Goal: Check status: Check status

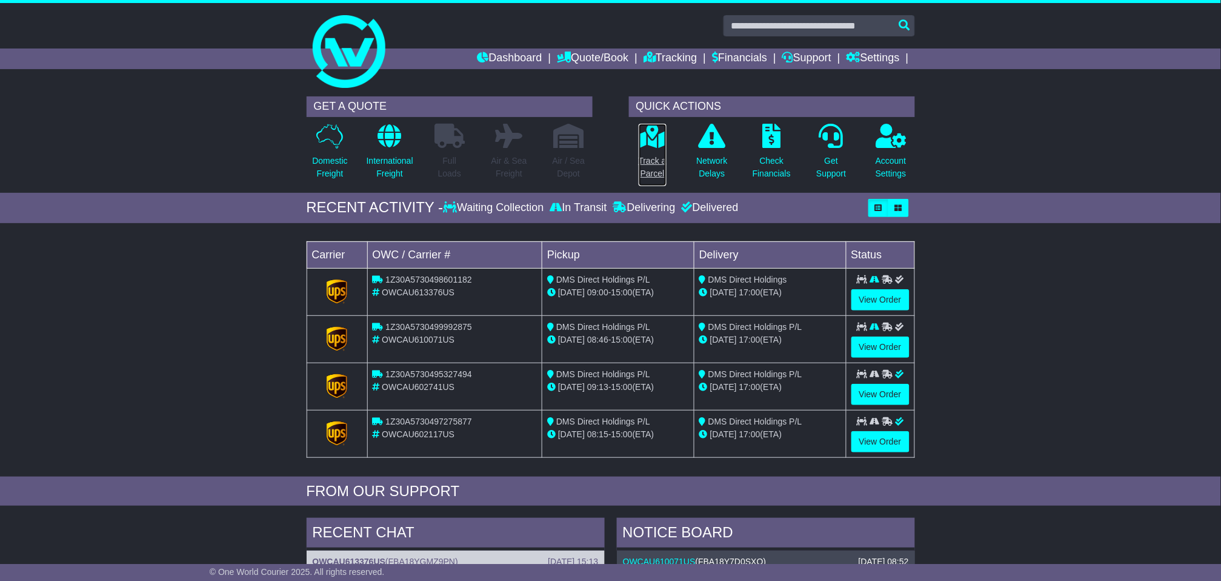
click at [644, 170] on p "Track a Parcel" at bounding box center [653, 167] width 28 height 25
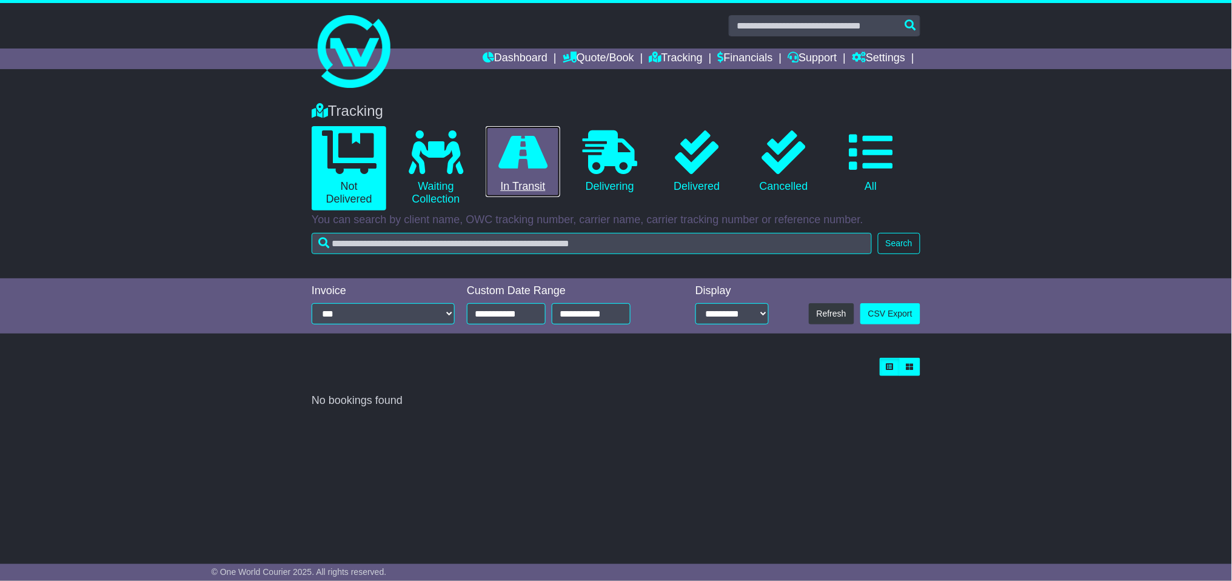
click at [535, 181] on link "0 In Transit" at bounding box center [523, 162] width 75 height 72
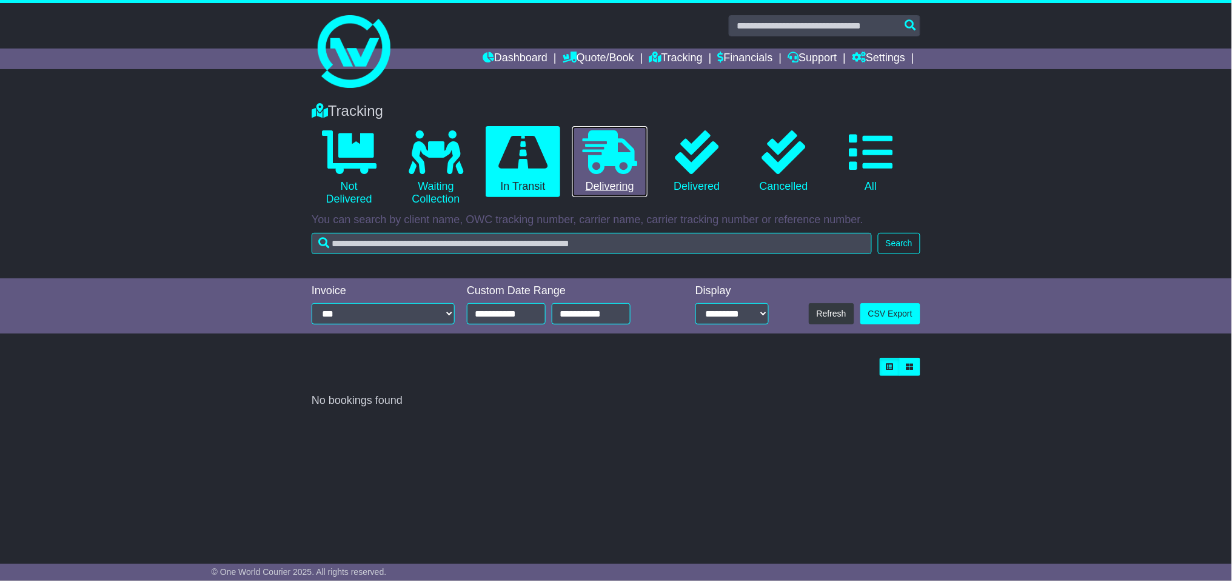
click at [606, 187] on link "0 Delivering" at bounding box center [609, 162] width 75 height 72
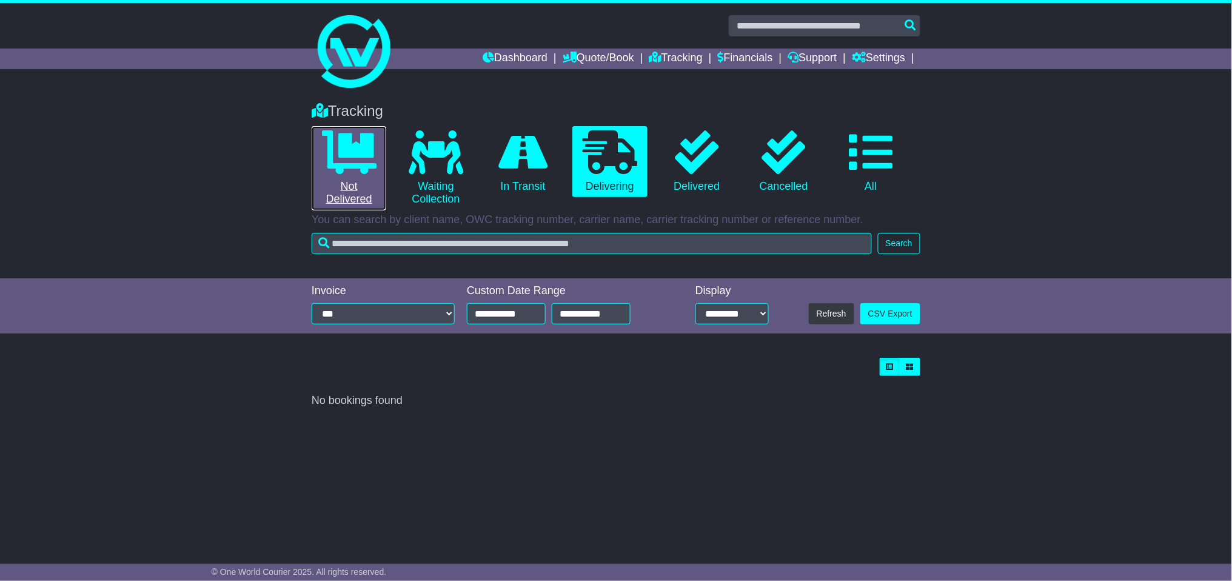
click at [350, 186] on link "0 Not Delivered" at bounding box center [349, 168] width 75 height 84
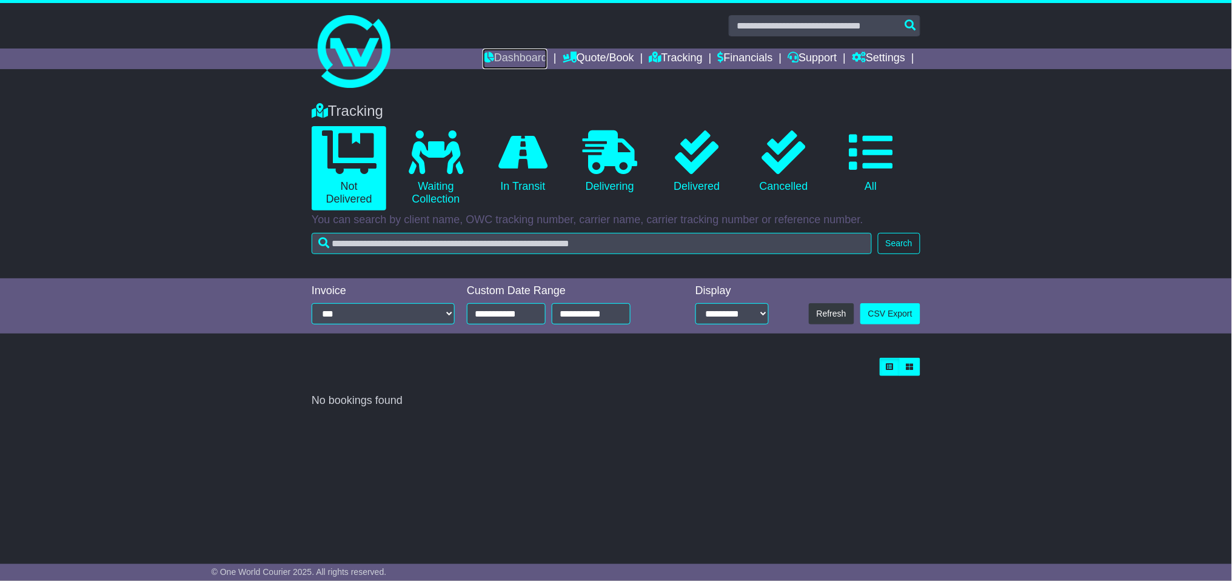
drag, startPoint x: 515, startPoint y: 60, endPoint x: 532, endPoint y: 72, distance: 20.9
click at [515, 61] on link "Dashboard" at bounding box center [515, 58] width 65 height 21
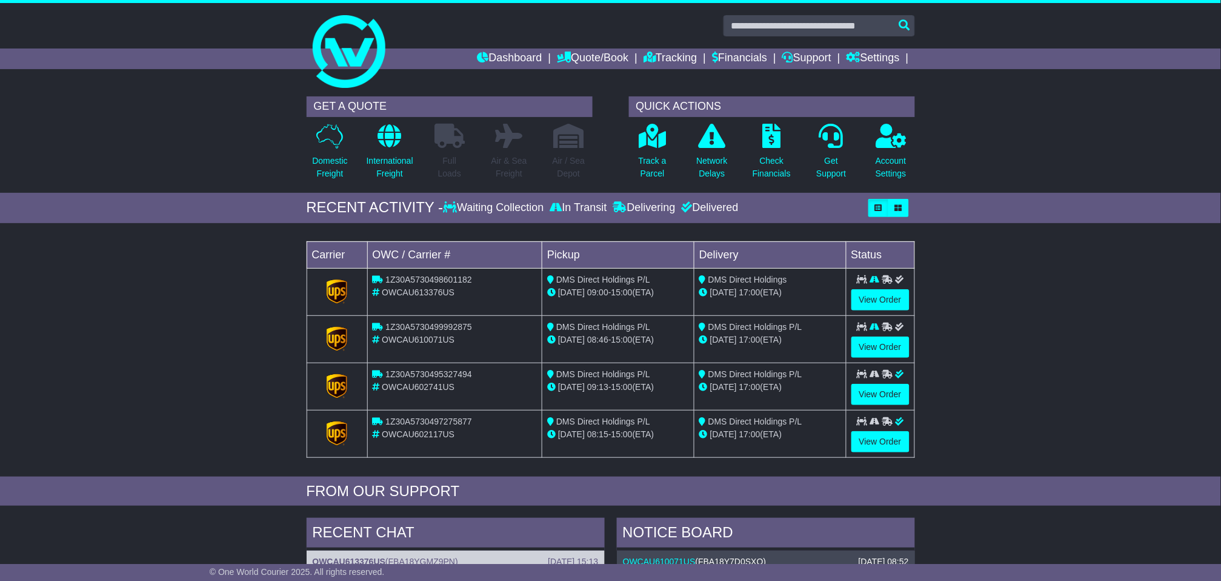
click at [454, 277] on span "1Z30A5730498601182" at bounding box center [429, 280] width 86 height 10
copy span "1Z30A5730498601182"
